Goal: Find specific page/section: Find specific page/section

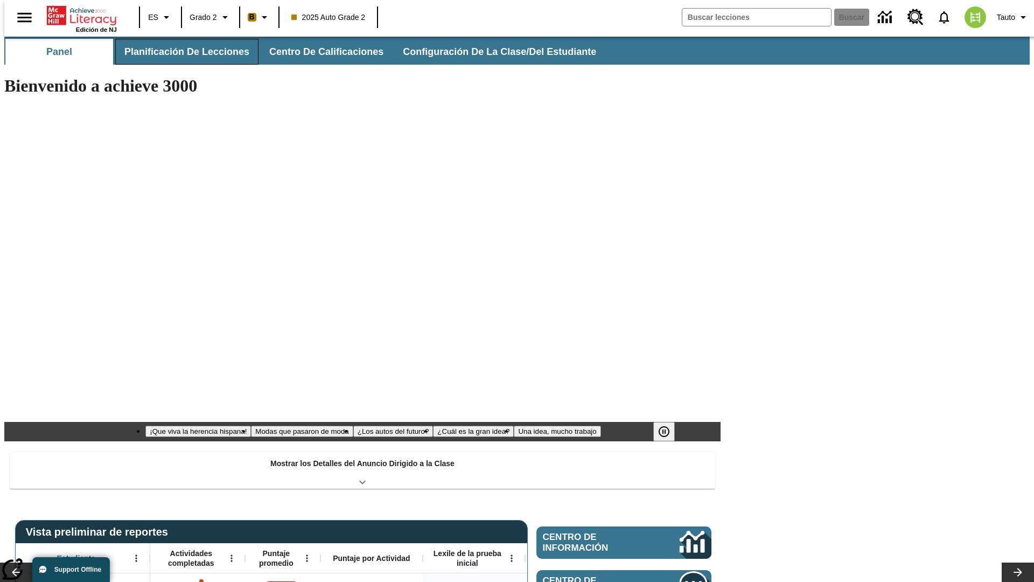
click at [180, 52] on span "Planificación de lecciones" at bounding box center [186, 52] width 125 height 12
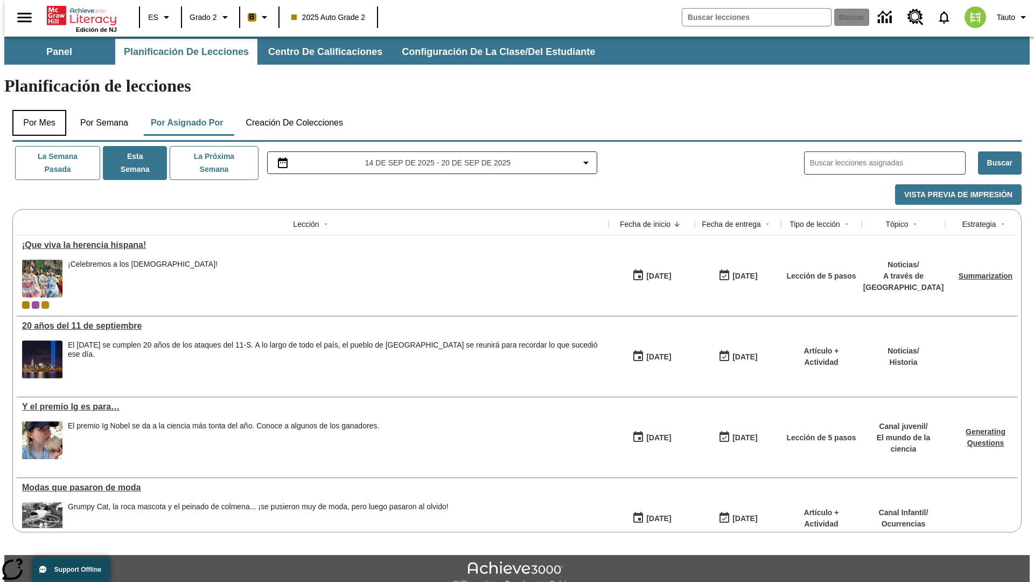
click at [35, 110] on button "Por mes" at bounding box center [39, 123] width 54 height 26
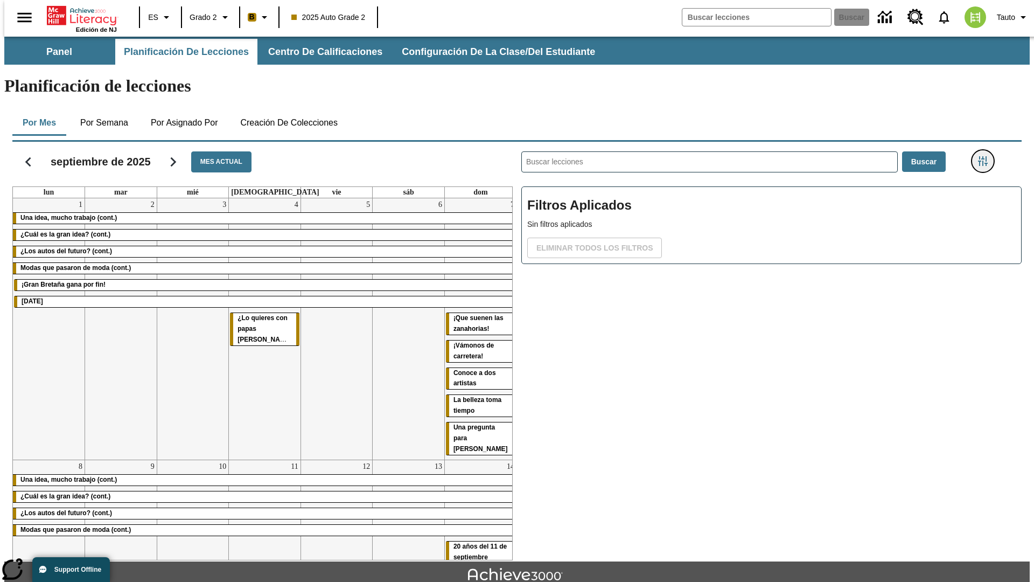
click at [987, 156] on icon "Menú lateral de filtros" at bounding box center [983, 161] width 10 height 10
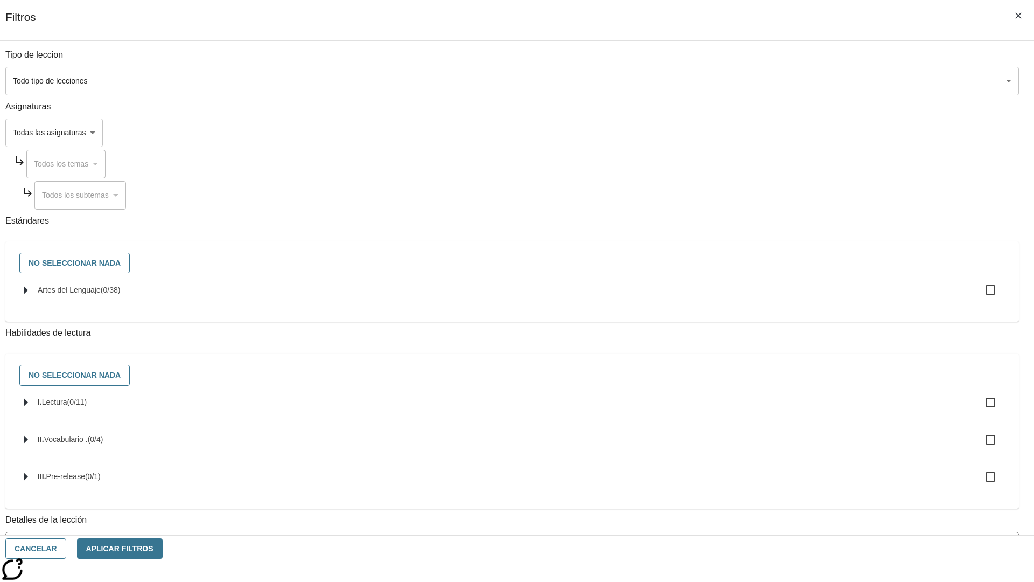
click at [776, 435] on body "Saltar al contenido principal Edición de NJ ES Grado 2 B 2025 Auto Grade 2 Busc…" at bounding box center [517, 334] width 1026 height 594
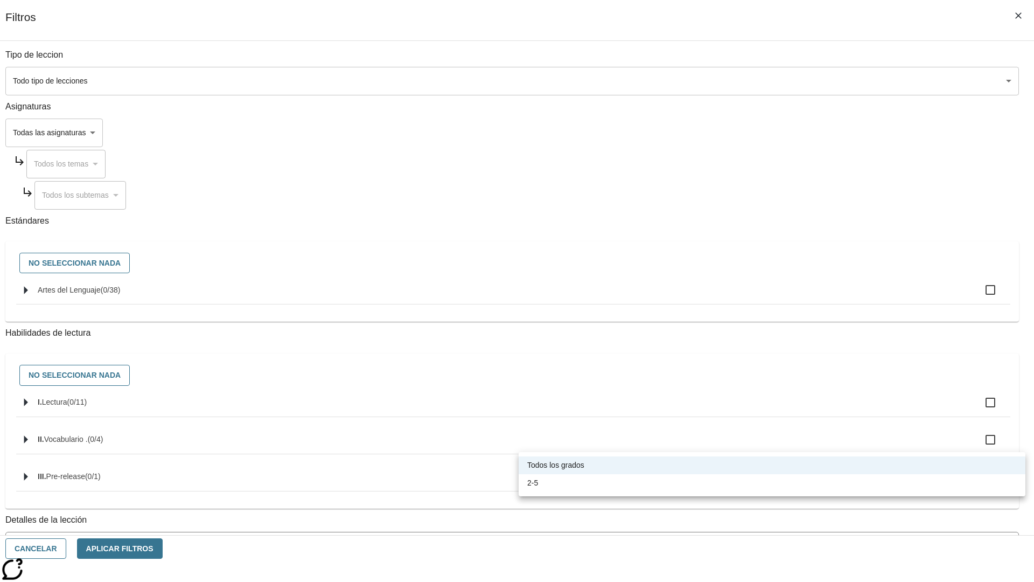
scroll to position [337, 0]
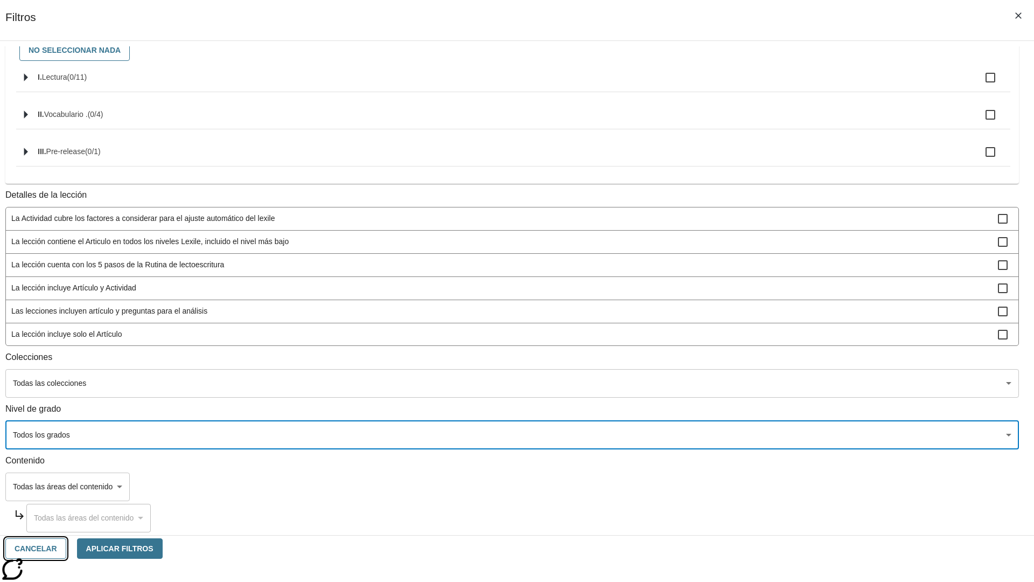
click at [66, 548] on button "Cancelar" at bounding box center [35, 548] width 61 height 21
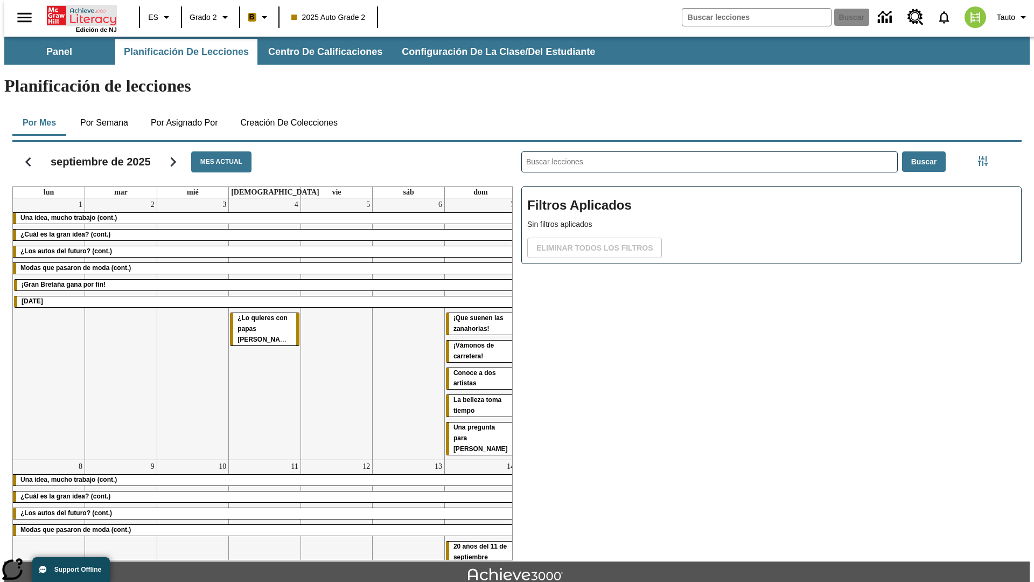
click at [78, 15] on icon "Portada" at bounding box center [83, 16] width 72 height 22
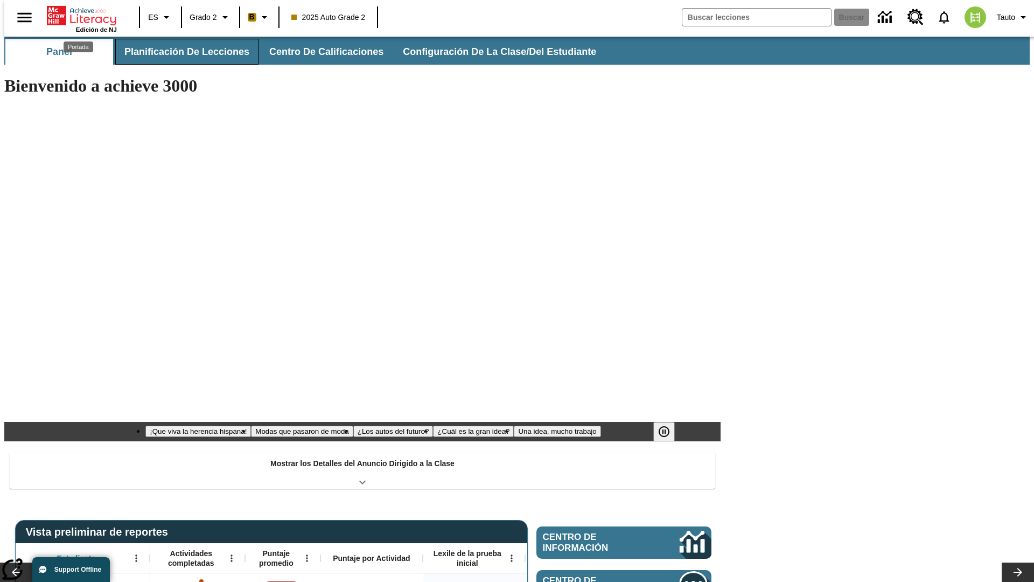
click at [180, 52] on span "Planificación de lecciones" at bounding box center [186, 52] width 125 height 12
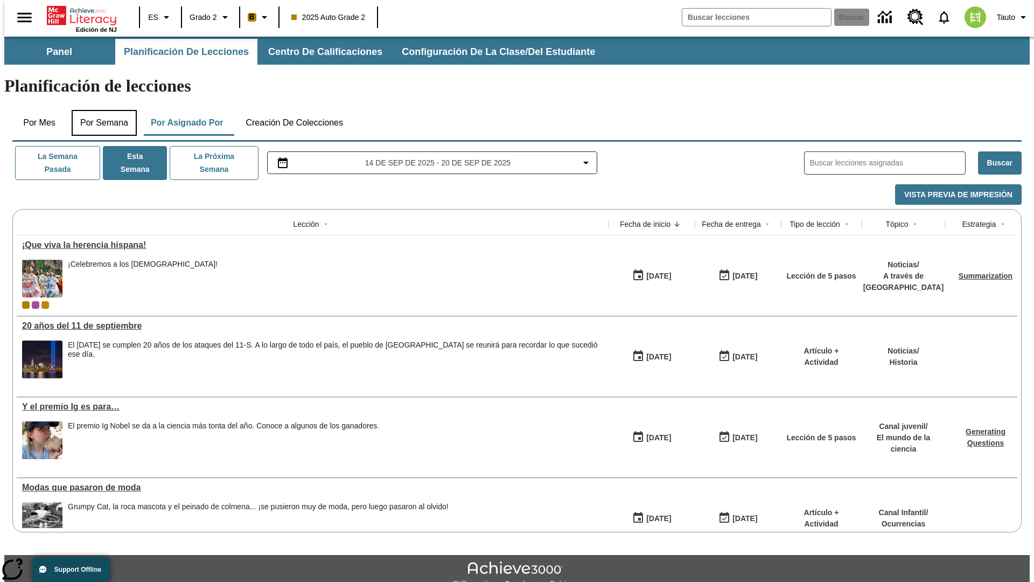
click at [101, 110] on button "Por semana" at bounding box center [104, 123] width 65 height 26
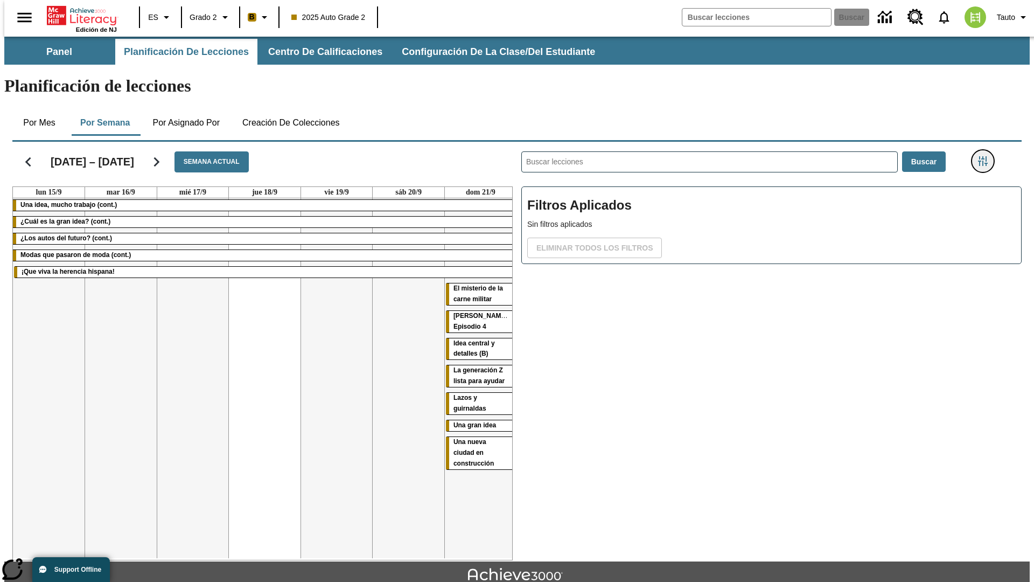
click at [987, 156] on icon "Menú lateral de filtros" at bounding box center [983, 161] width 10 height 10
